Goal: Task Accomplishment & Management: Complete application form

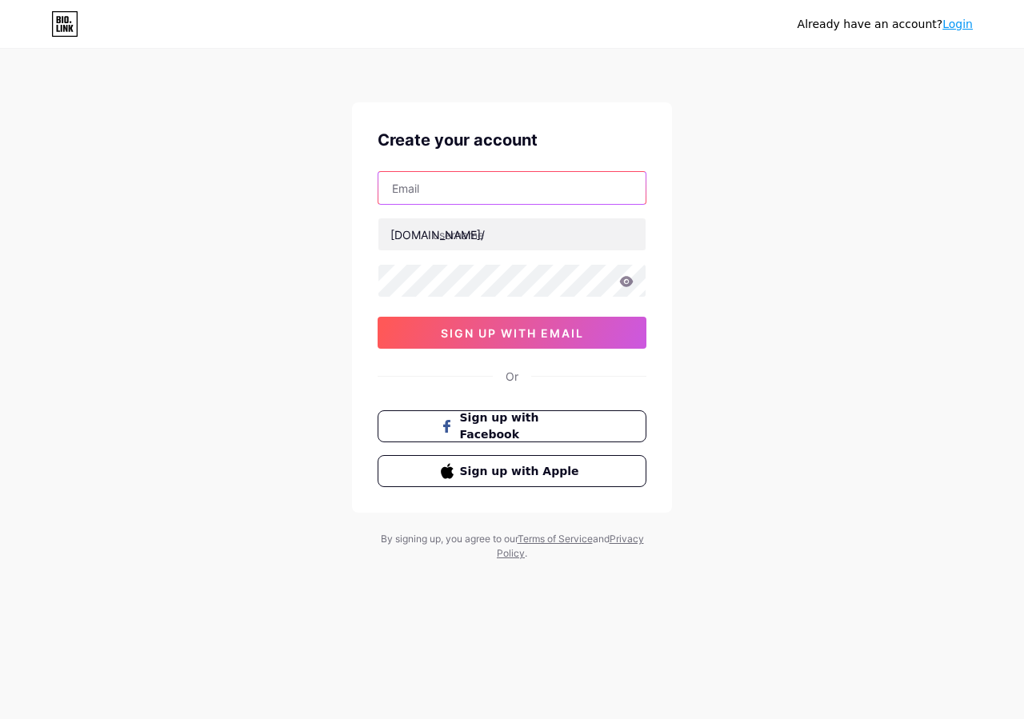
click at [484, 190] on input "text" at bounding box center [512, 188] width 267 height 32
click at [640, 186] on input "text" at bounding box center [512, 188] width 267 height 32
click at [639, 719] on img at bounding box center [512, 728] width 1024 height 19
type input "[EMAIL_ADDRESS][DOMAIN_NAME]"
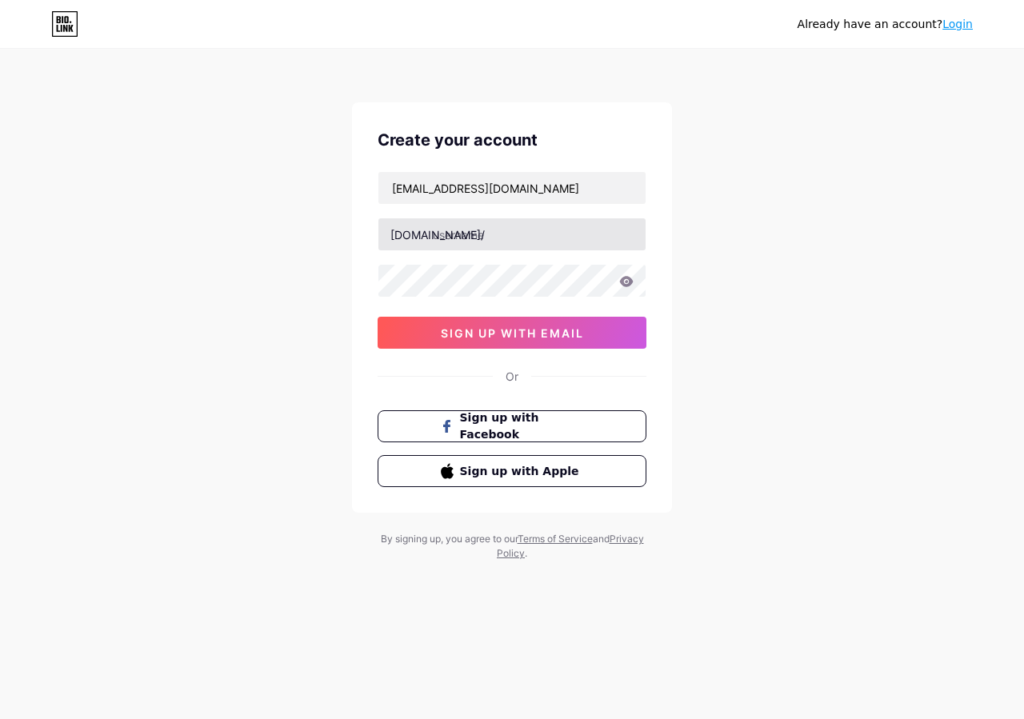
drag, startPoint x: 463, startPoint y: 215, endPoint x: 468, endPoint y: 227, distance: 12.9
click at [463, 216] on div "[EMAIL_ADDRESS][DOMAIN_NAME] [DOMAIN_NAME]/ sign up with email" at bounding box center [512, 260] width 269 height 178
click at [468, 227] on input "text" at bounding box center [512, 234] width 267 height 32
click at [630, 719] on img at bounding box center [512, 728] width 1024 height 19
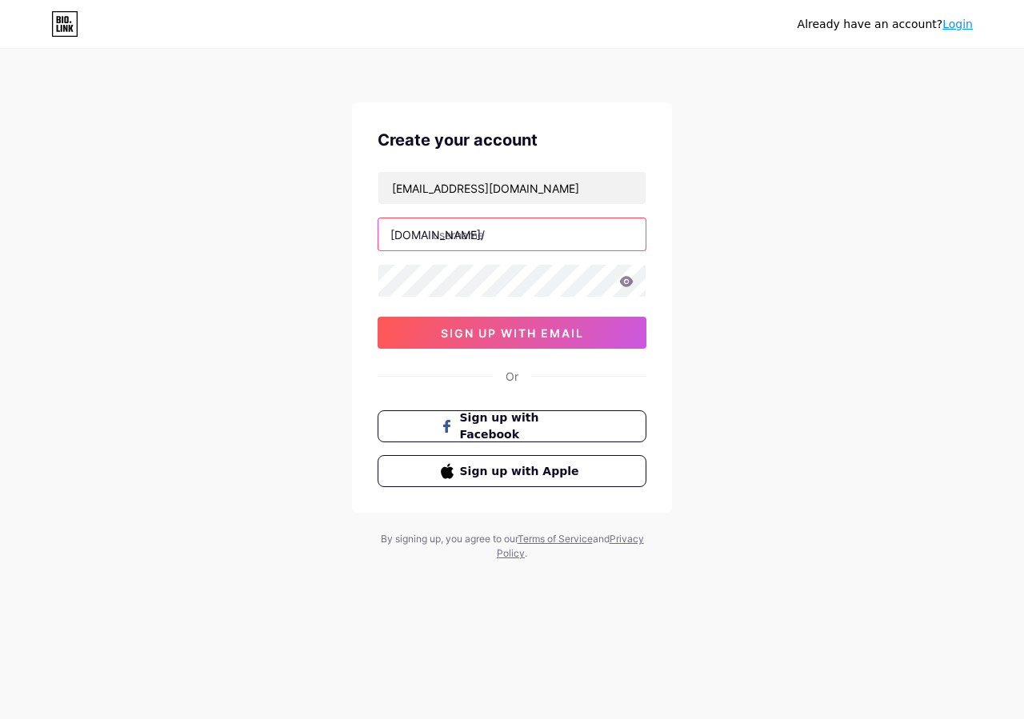
type input "magnumcontracting"
click at [477, 264] on div at bounding box center [512, 281] width 269 height 34
click at [637, 719] on img at bounding box center [512, 728] width 1024 height 19
click at [601, 349] on div "Create your account [EMAIL_ADDRESS][DOMAIN_NAME] [DOMAIN_NAME]/ magnumcontracti…" at bounding box center [512, 307] width 320 height 411
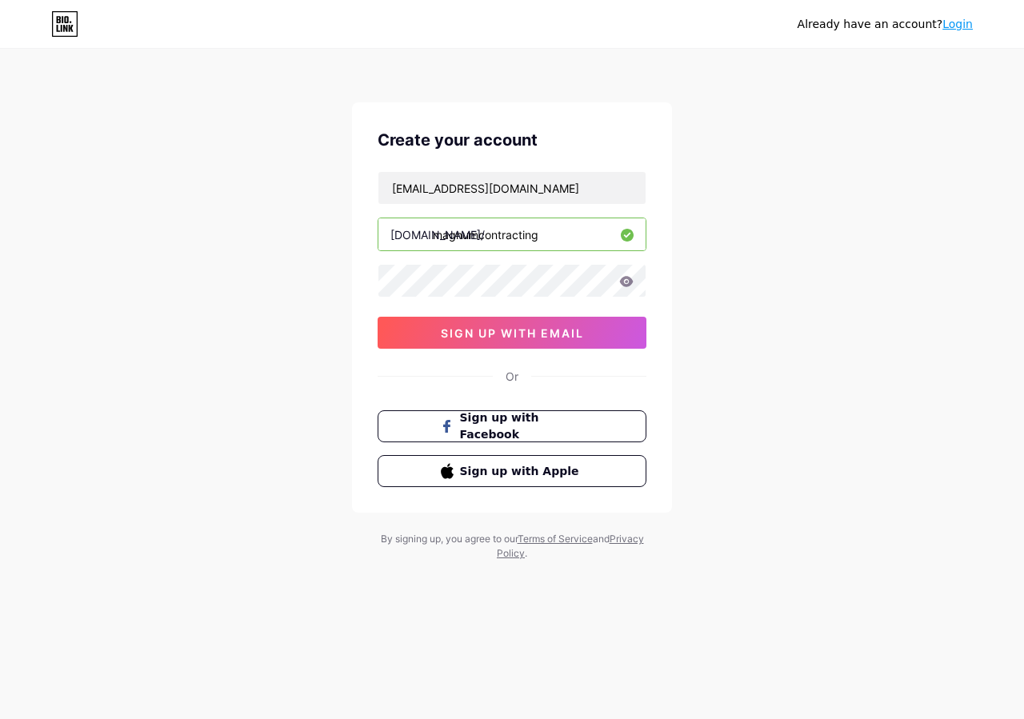
click at [601, 349] on div "Create your account [EMAIL_ADDRESS][DOMAIN_NAME] [DOMAIN_NAME]/ magnumcontracti…" at bounding box center [512, 307] width 320 height 411
click at [611, 347] on button "sign up with email" at bounding box center [512, 333] width 269 height 32
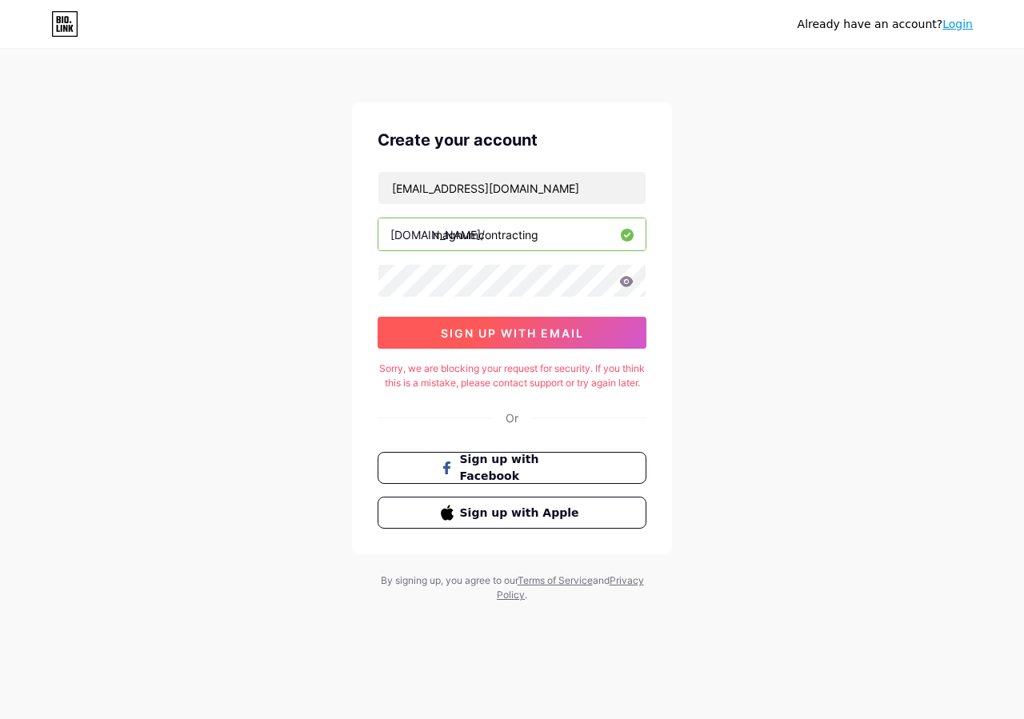
click at [525, 326] on button "sign up with email" at bounding box center [512, 333] width 269 height 32
